Goal: Task Accomplishment & Management: Manage account settings

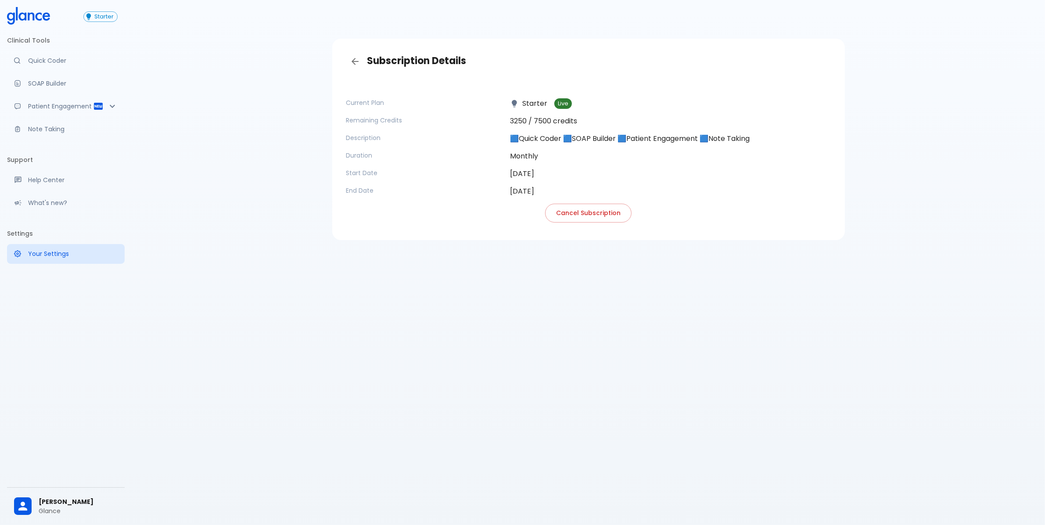
click at [62, 503] on span "[PERSON_NAME]" at bounding box center [78, 501] width 79 height 9
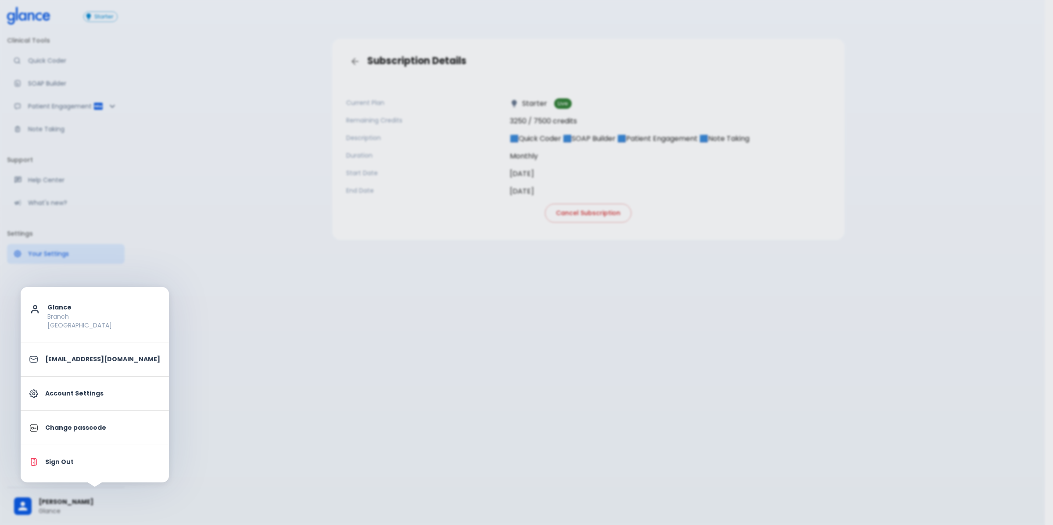
click at [66, 466] on p "Sign Out" at bounding box center [102, 461] width 115 height 9
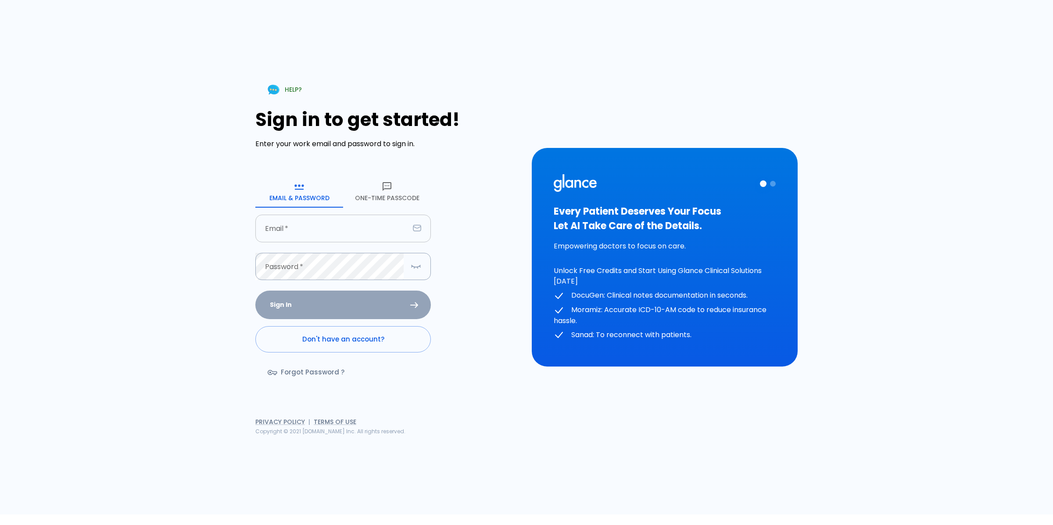
click at [316, 226] on input "text" at bounding box center [332, 229] width 154 height 28
type input "[EMAIL_ADDRESS][DOMAIN_NAME]"
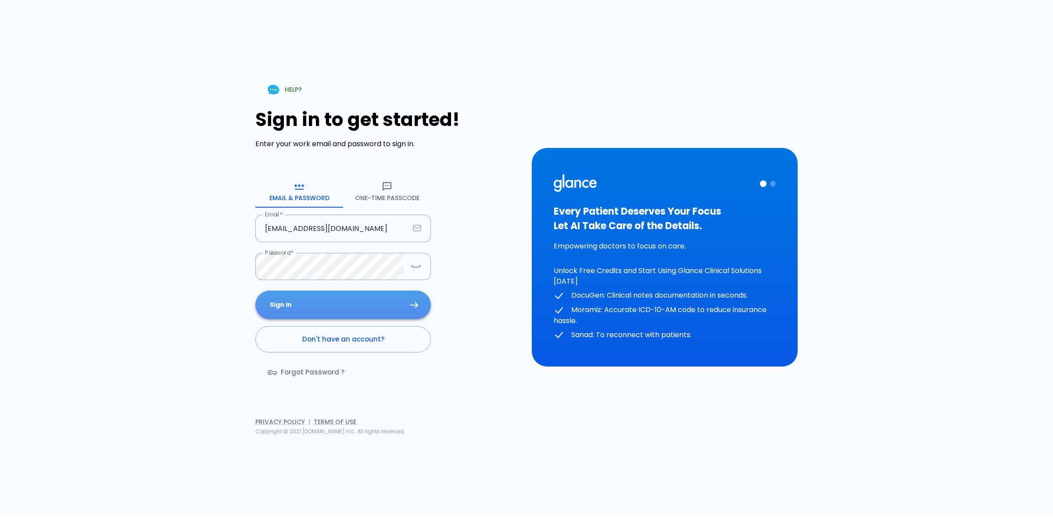
click at [375, 313] on button "Sign In" at bounding box center [343, 305] width 176 height 29
